Goal: Navigation & Orientation: Find specific page/section

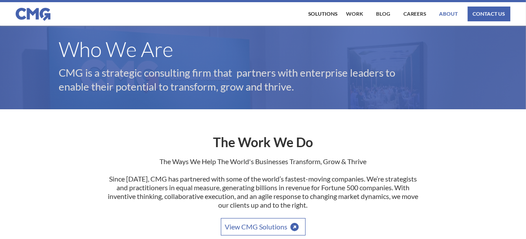
click at [444, 10] on link "About" at bounding box center [448, 14] width 23 height 15
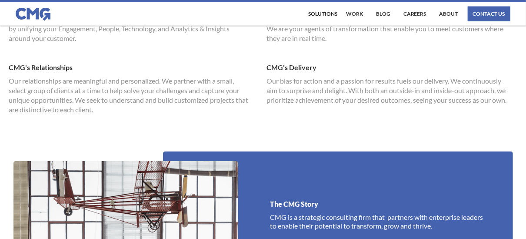
scroll to position [695, 0]
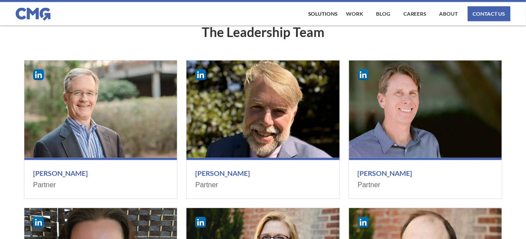
drag, startPoint x: 363, startPoint y: 123, endPoint x: 372, endPoint y: 150, distance: 28.3
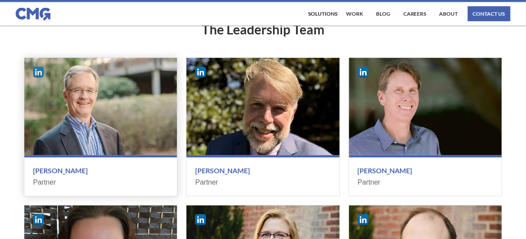
click at [39, 73] on img at bounding box center [38, 71] width 11 height 11
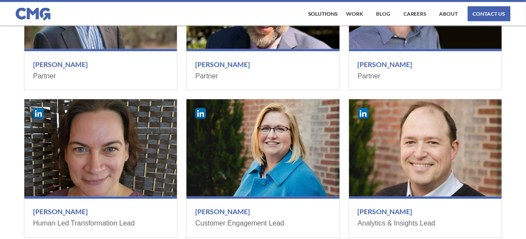
scroll to position [1054, 0]
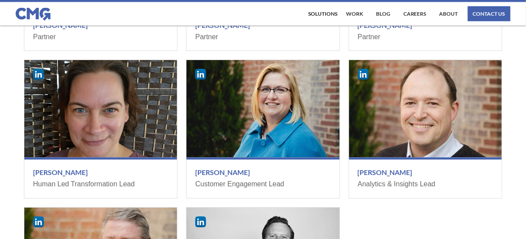
drag, startPoint x: 343, startPoint y: 93, endPoint x: 341, endPoint y: 145, distance: 52.2
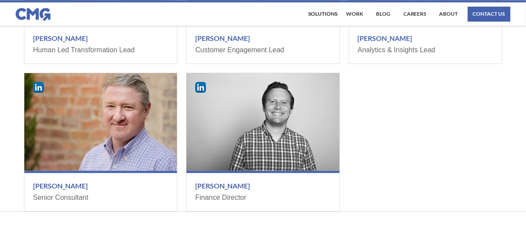
drag, startPoint x: 340, startPoint y: 145, endPoint x: 345, endPoint y: 172, distance: 26.9
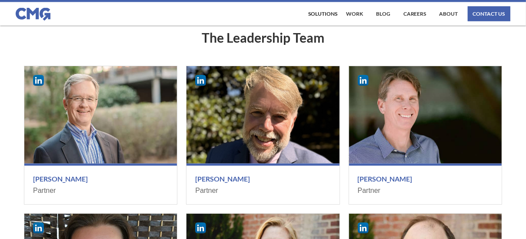
drag, startPoint x: 347, startPoint y: 109, endPoint x: 353, endPoint y: 77, distance: 32.3
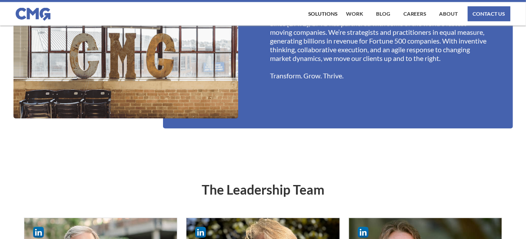
drag, startPoint x: 341, startPoint y: 109, endPoint x: 341, endPoint y: 69, distance: 40.4
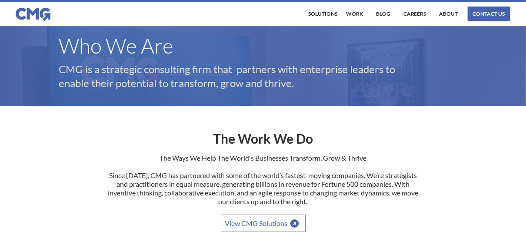
scroll to position [0, 0]
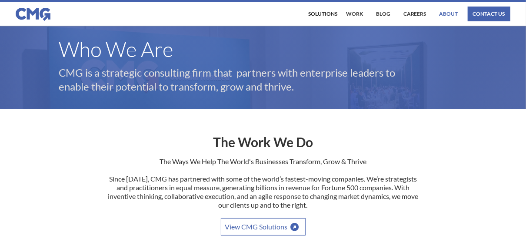
click at [449, 13] on link "About" at bounding box center [448, 14] width 23 height 15
click at [353, 13] on link "work" at bounding box center [354, 14] width 21 height 15
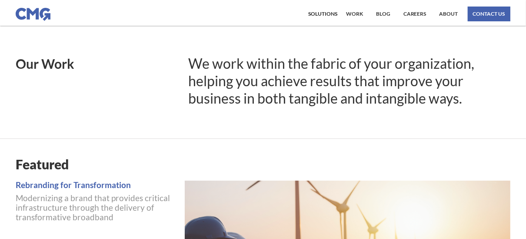
click at [27, 13] on img at bounding box center [33, 14] width 35 height 13
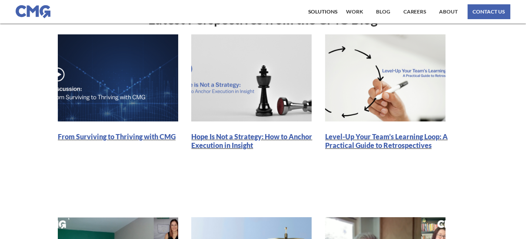
drag, startPoint x: 292, startPoint y: 115, endPoint x: 293, endPoint y: 149, distance: 33.9
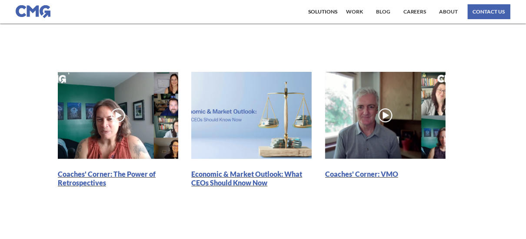
scroll to position [278, 0]
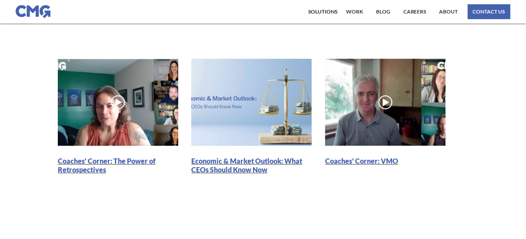
drag, startPoint x: 285, startPoint y: 150, endPoint x: 287, endPoint y: 184, distance: 34.4
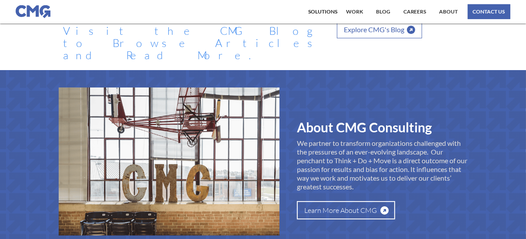
drag, startPoint x: 322, startPoint y: 159, endPoint x: 320, endPoint y: 201, distance: 42.2
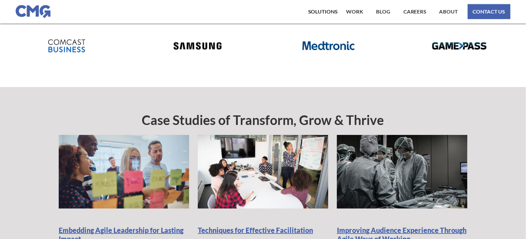
drag, startPoint x: 294, startPoint y: 72, endPoint x: 288, endPoint y: 144, distance: 72.3
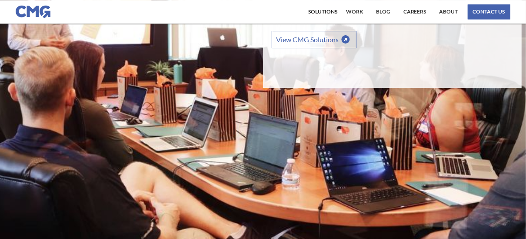
drag, startPoint x: 311, startPoint y: 49, endPoint x: 314, endPoint y: 129, distance: 80.4
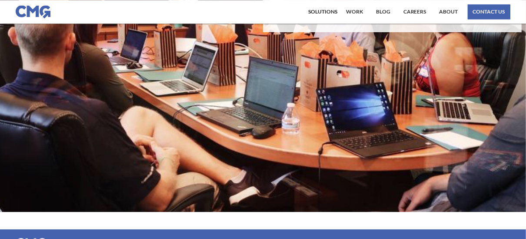
scroll to position [1175, 0]
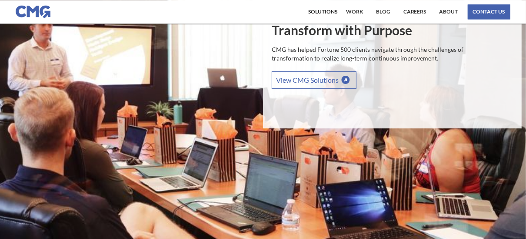
drag, startPoint x: 212, startPoint y: 56, endPoint x: 212, endPoint y: 83, distance: 26.9
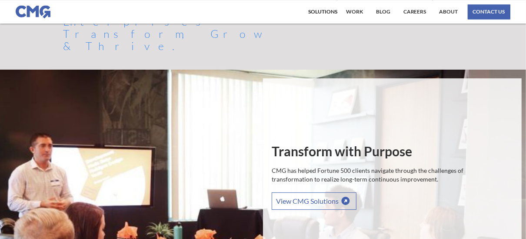
scroll to position [1069, 0]
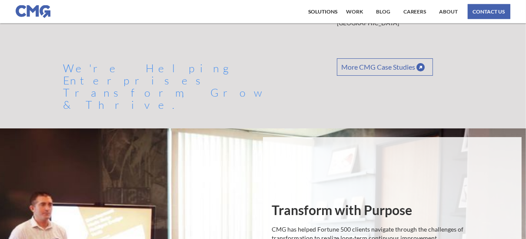
drag, startPoint x: 207, startPoint y: 161, endPoint x: 206, endPoint y: 133, distance: 27.8
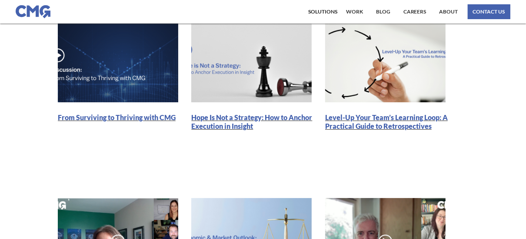
scroll to position [0, 0]
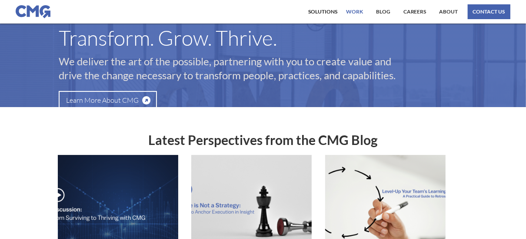
click at [355, 11] on link "work" at bounding box center [354, 11] width 21 height 15
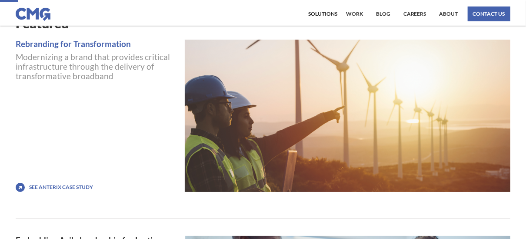
scroll to position [166, 0]
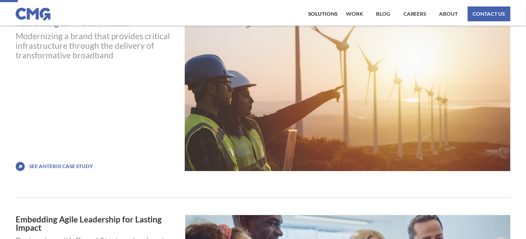
drag, startPoint x: 165, startPoint y: 63, endPoint x: 161, endPoint y: 101, distance: 38.9
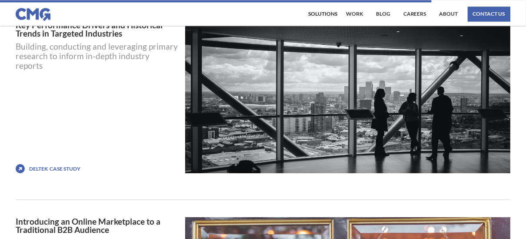
scroll to position [3642, 0]
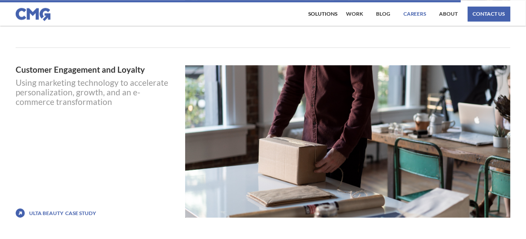
click at [416, 11] on link "Careers" at bounding box center [414, 14] width 27 height 15
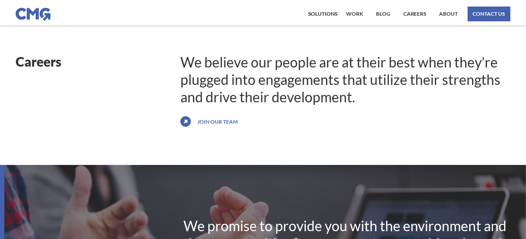
click at [206, 121] on link "Join our team" at bounding box center [217, 121] width 45 height 14
